Goal: Check status: Check status

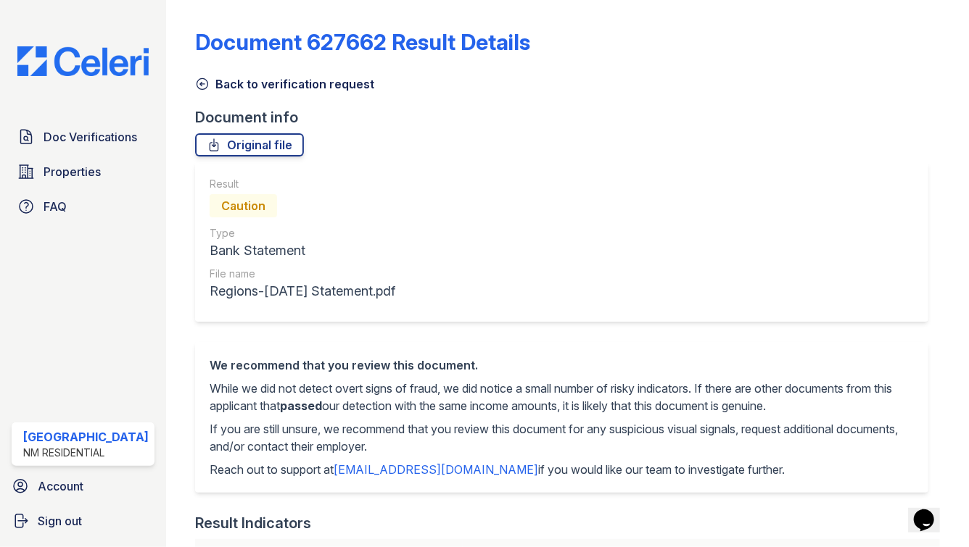
scroll to position [541, 0]
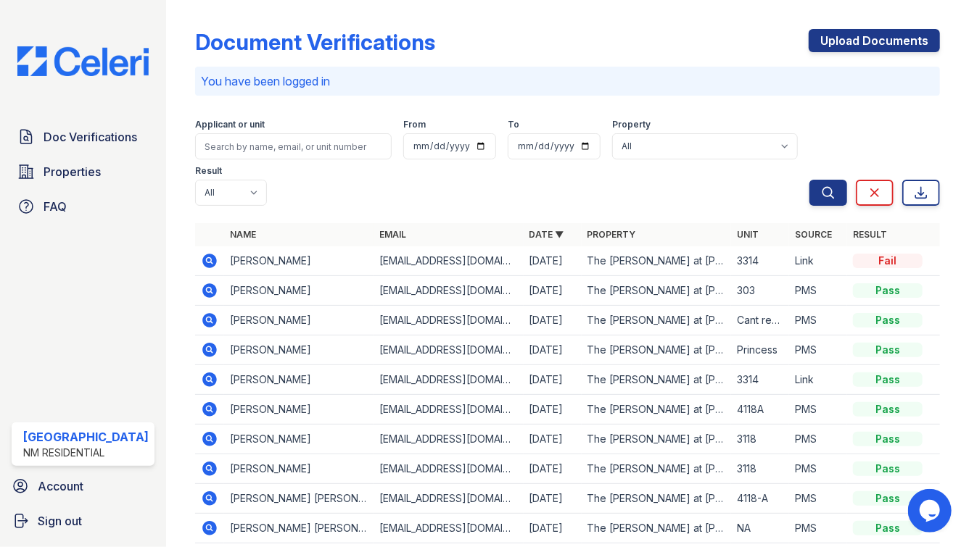
click at [202, 341] on icon at bounding box center [209, 349] width 17 height 17
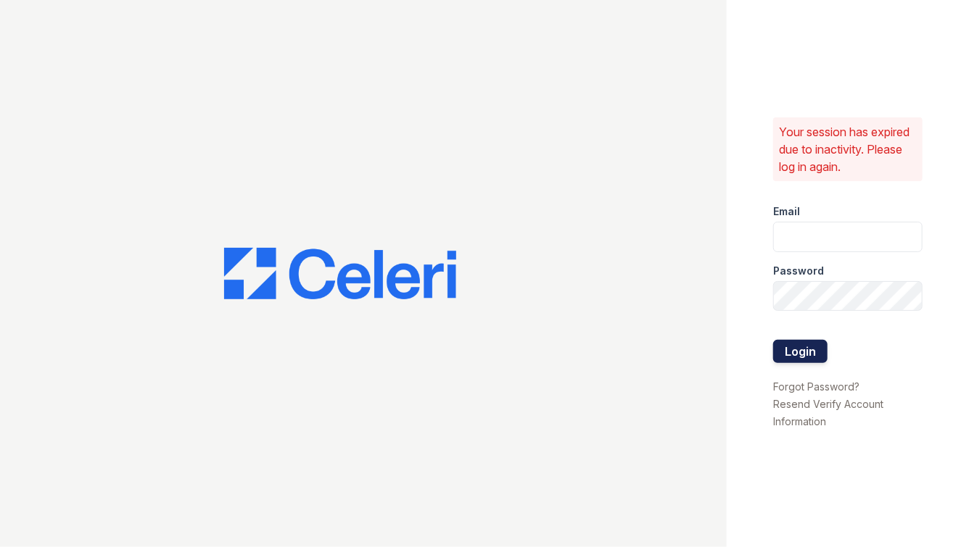
type input "[EMAIL_ADDRESS][DOMAIN_NAME]"
click at [787, 355] on button "Login" at bounding box center [800, 351] width 54 height 23
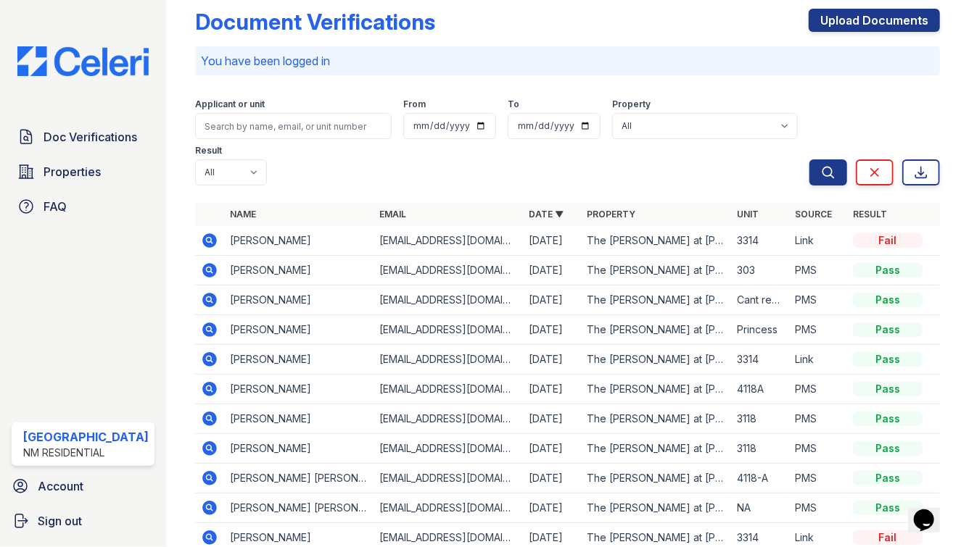
scroll to position [22, 0]
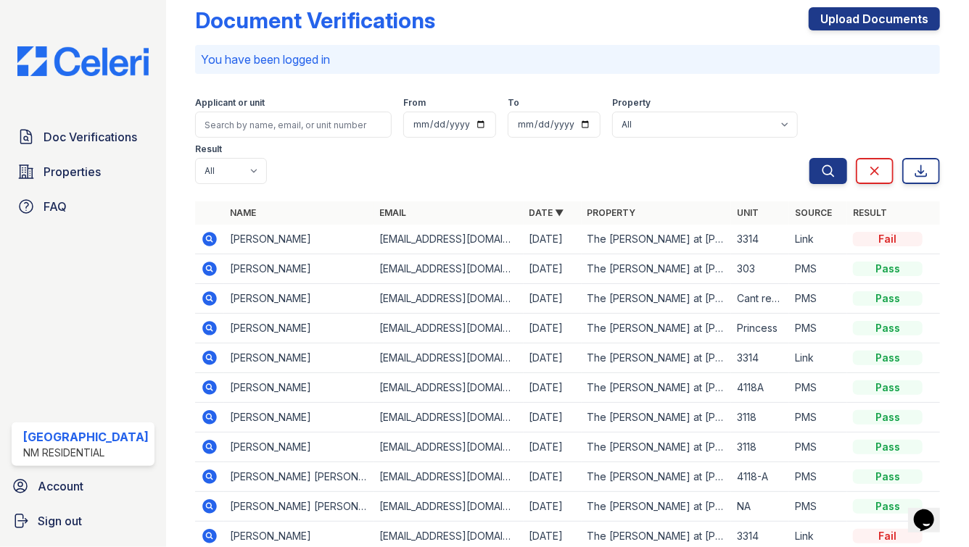
click at [202, 320] on icon at bounding box center [209, 328] width 17 height 17
